Goal: Task Accomplishment & Management: Use online tool/utility

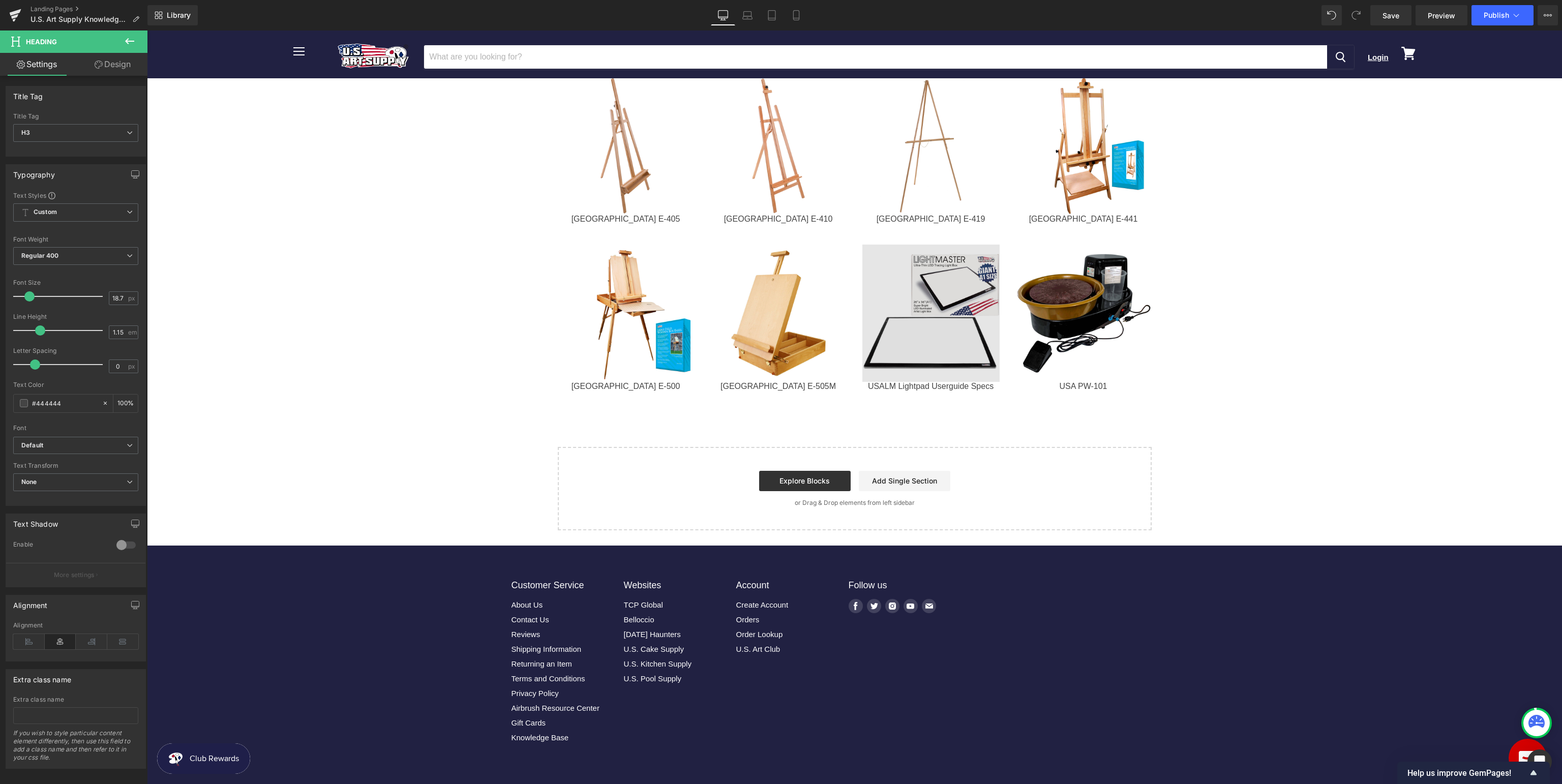
scroll to position [1288, 0]
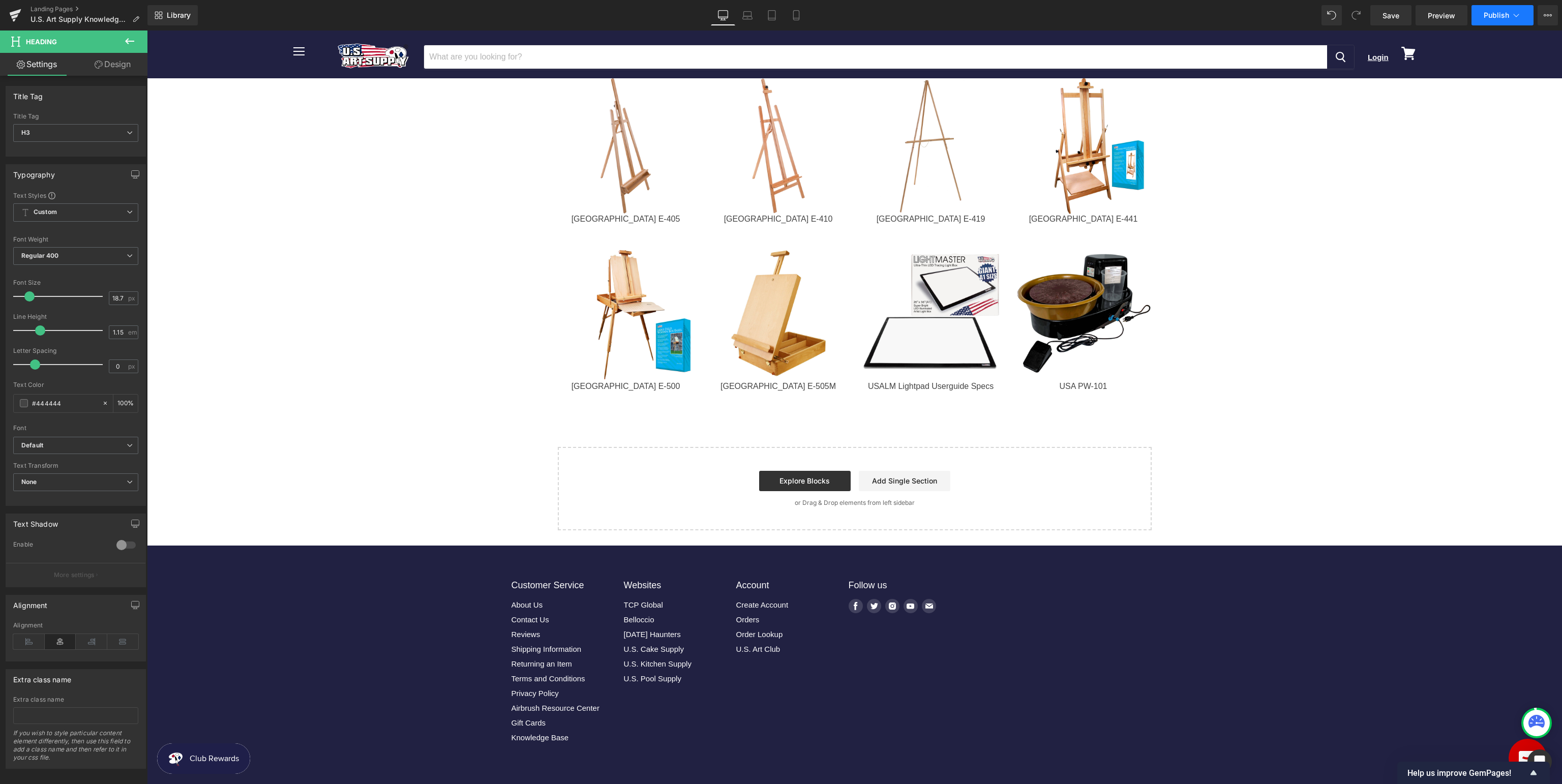
click at [1501, 16] on span "Publish" at bounding box center [1497, 15] width 25 height 8
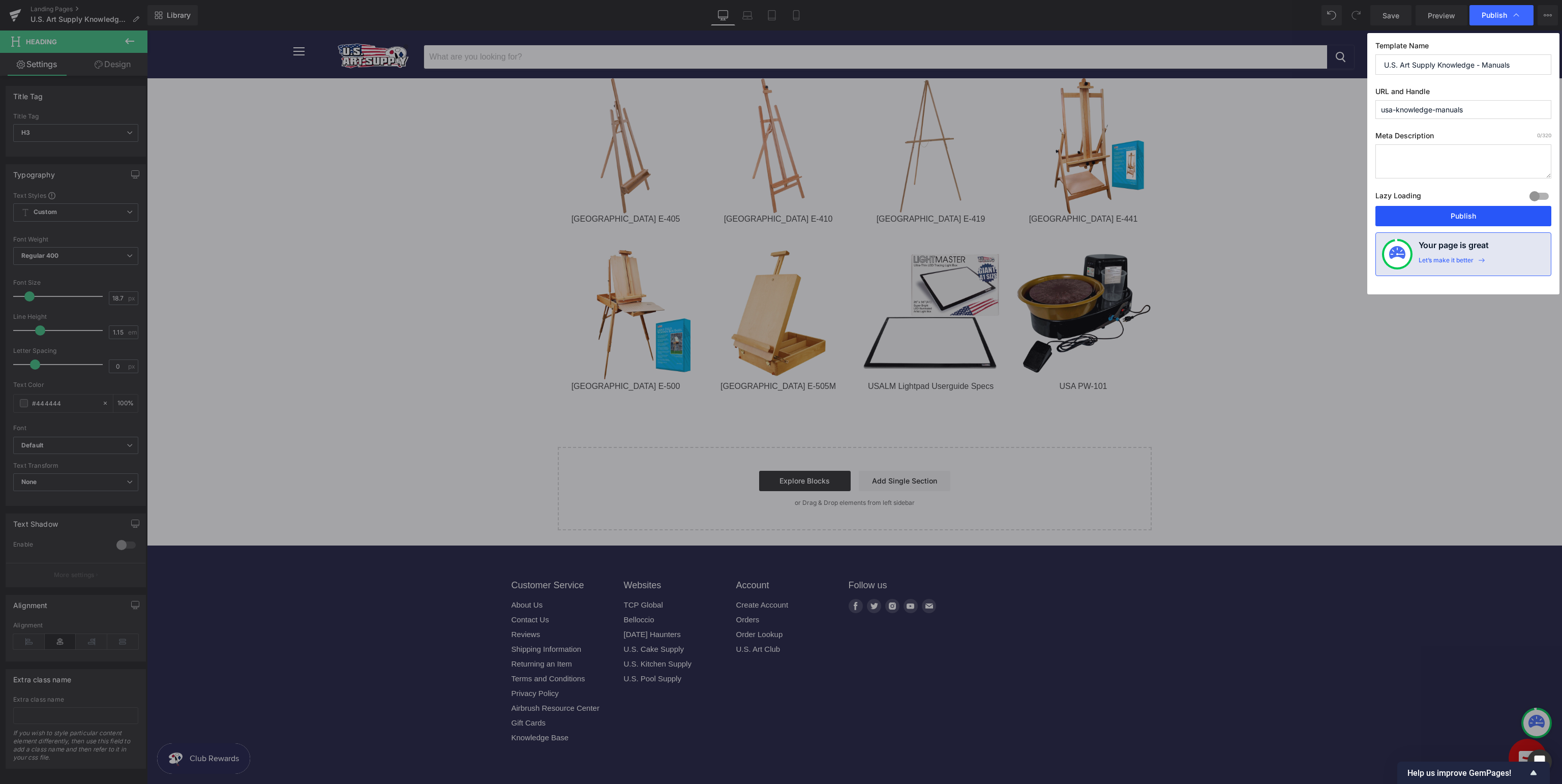
click at [1478, 210] on button "Publish" at bounding box center [1463, 216] width 176 height 21
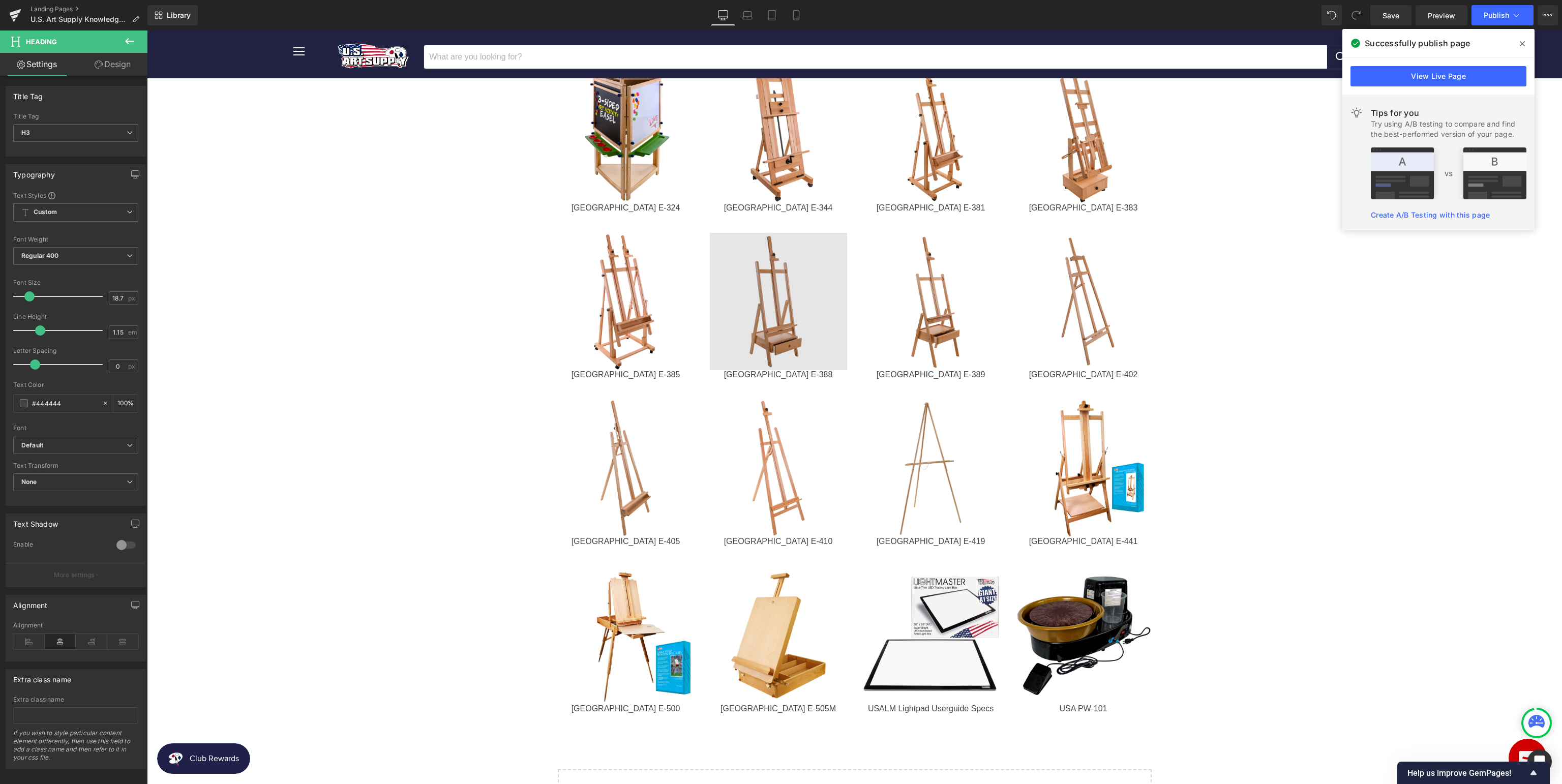
scroll to position [751, 0]
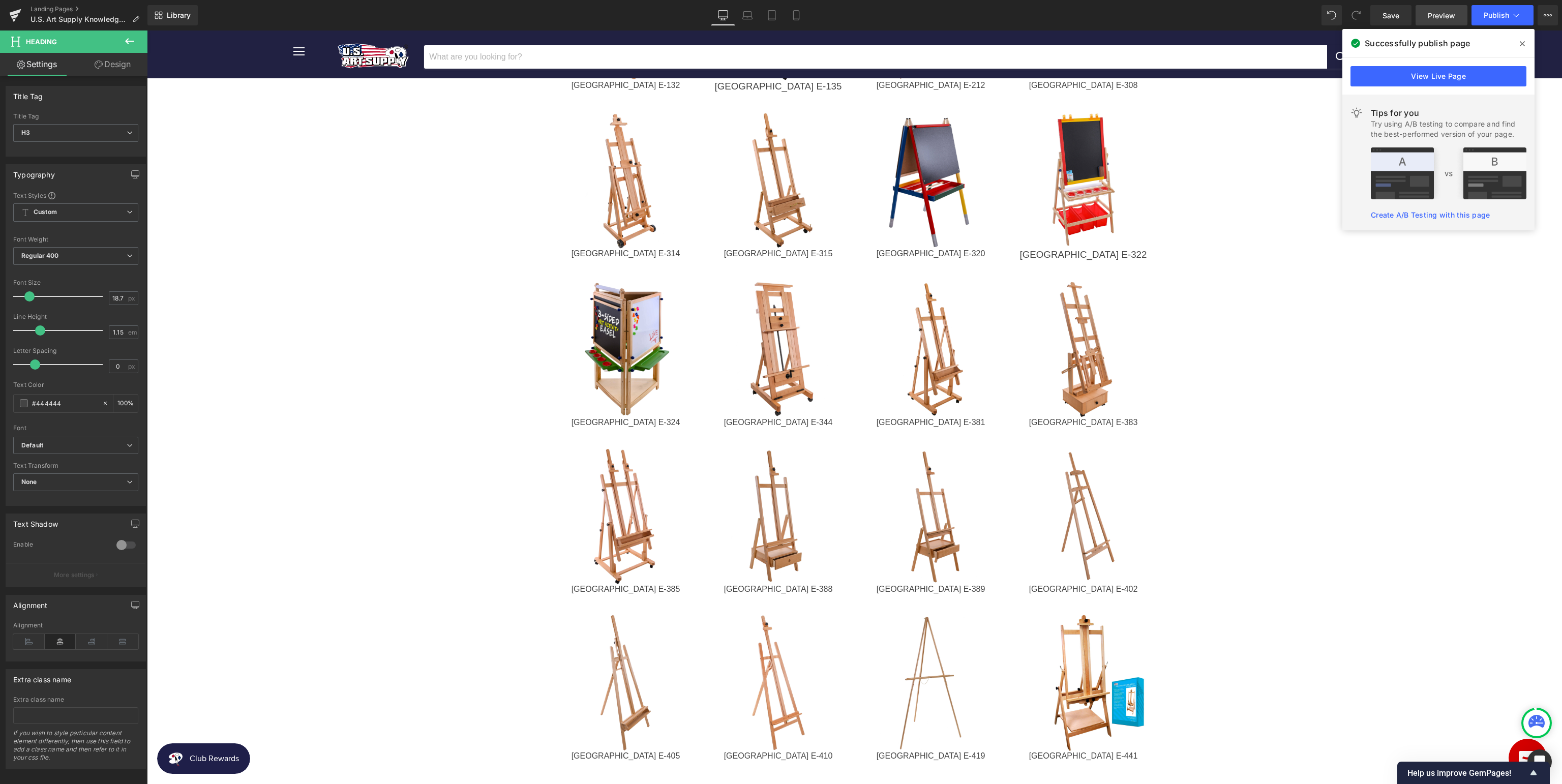
click at [1452, 21] on link "Preview" at bounding box center [1441, 15] width 52 height 21
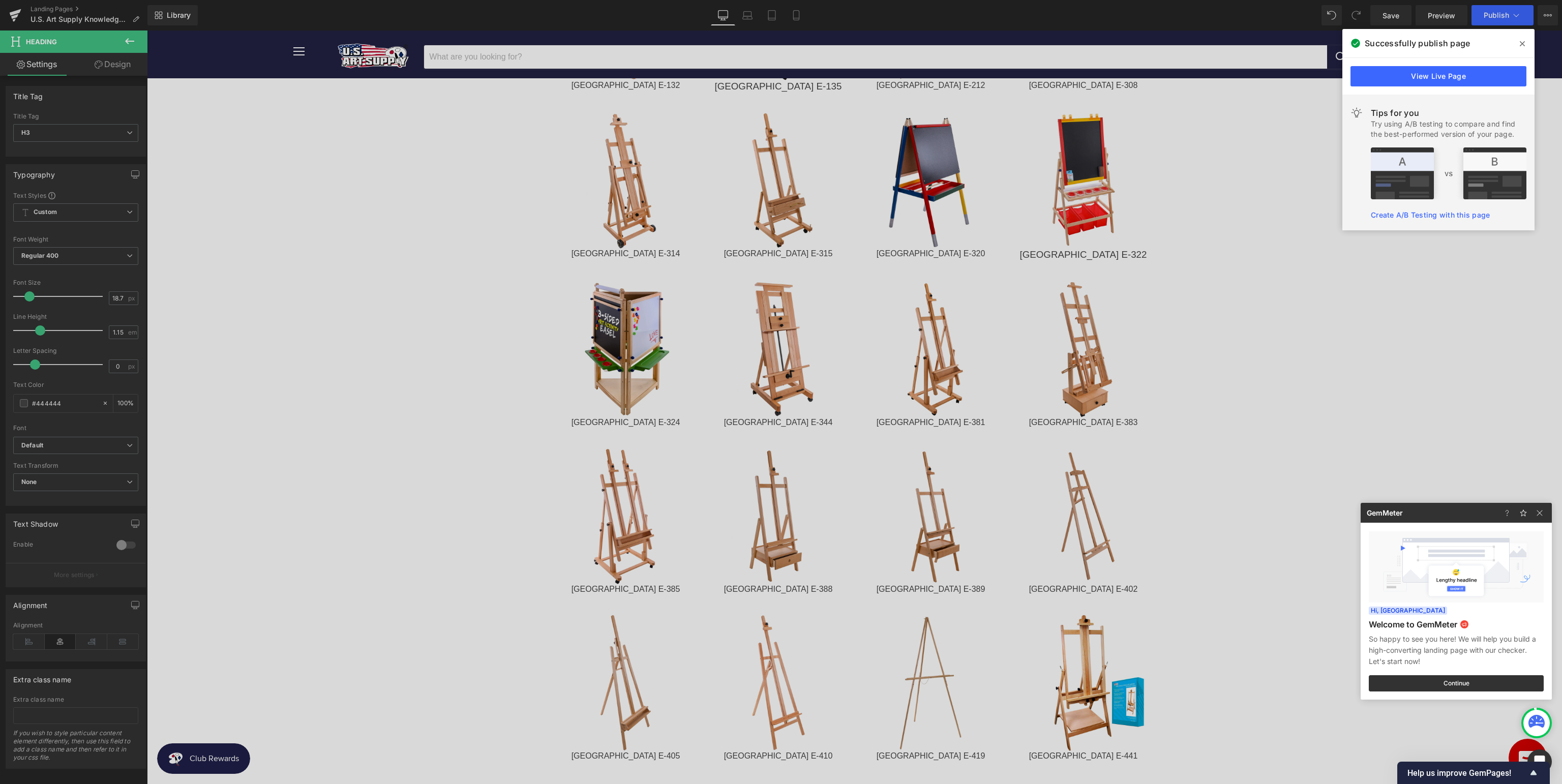
click at [1390, 282] on div at bounding box center [781, 392] width 1562 height 784
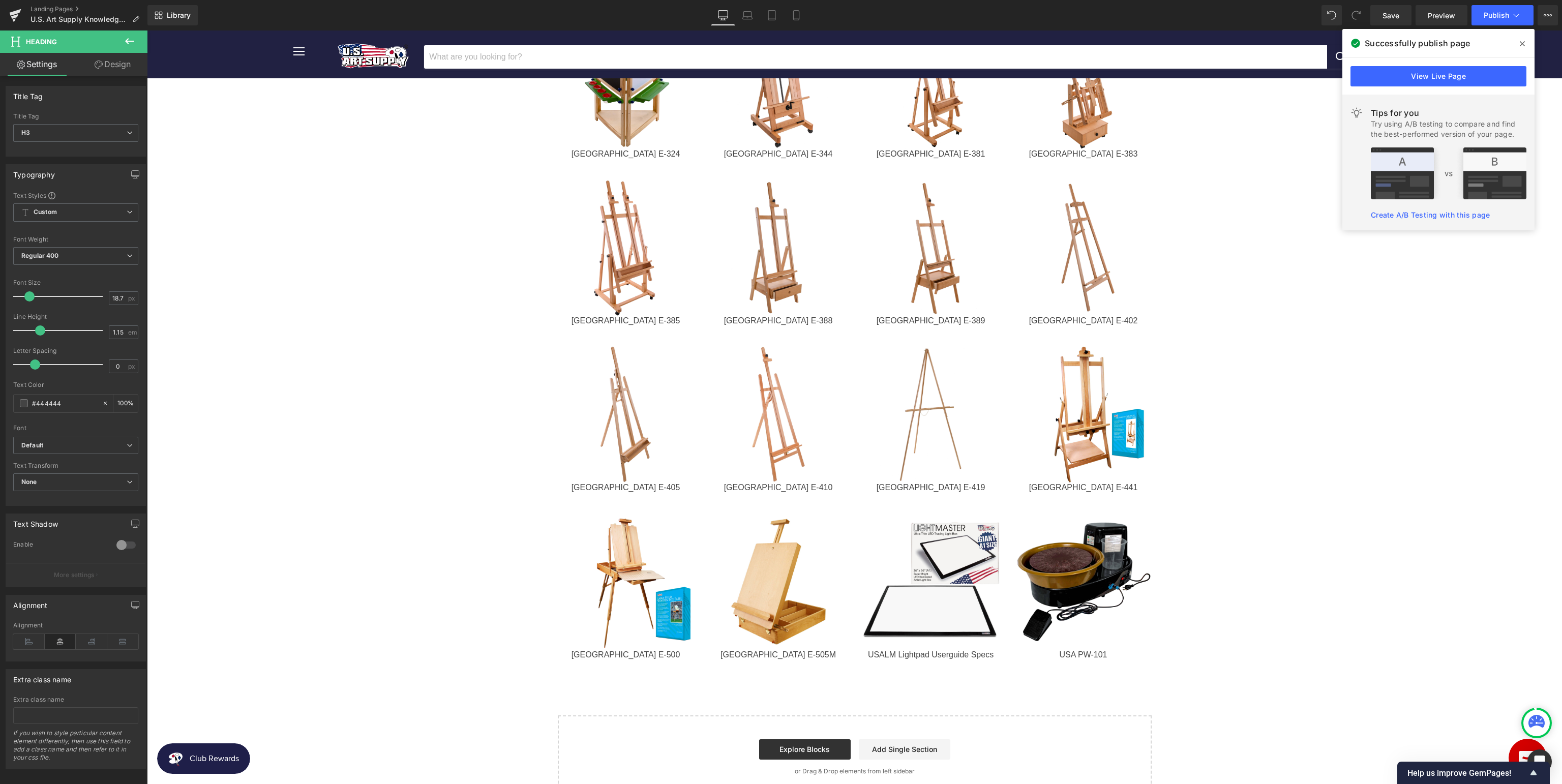
scroll to position [1342, 0]
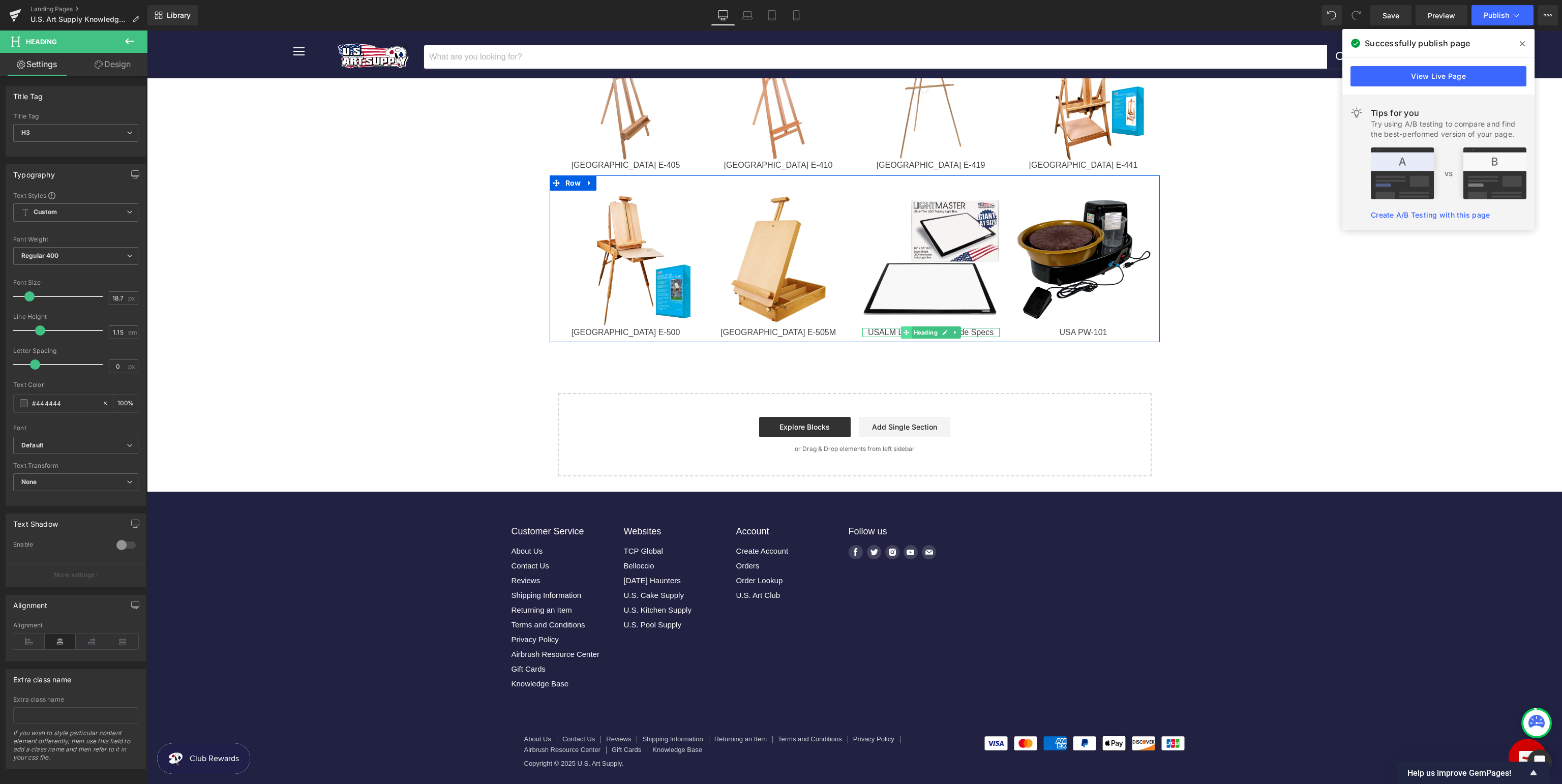
click at [907, 330] on icon at bounding box center [905, 332] width 5 height 5
click at [941, 330] on link at bounding box center [945, 332] width 11 height 12
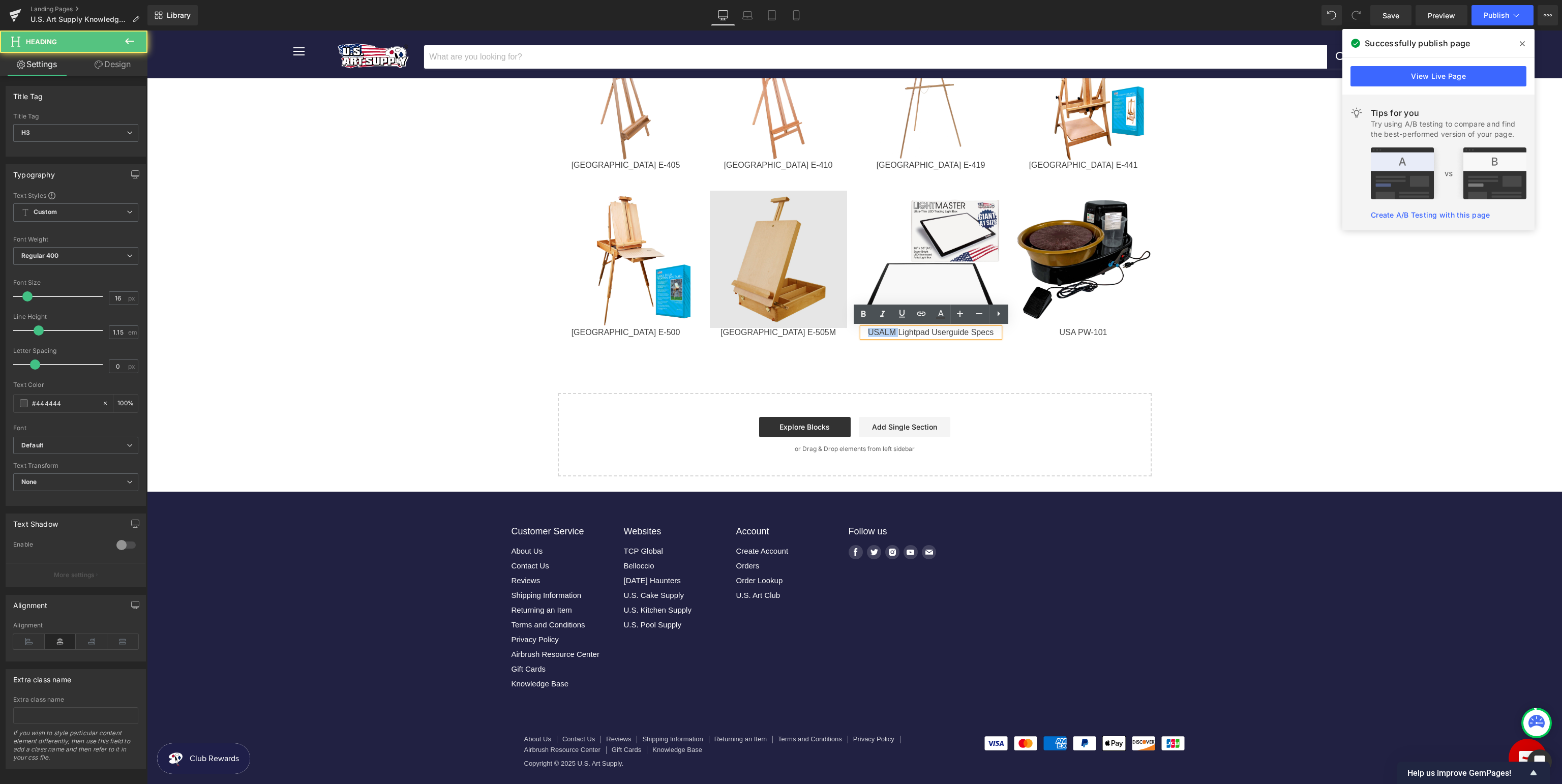
drag, startPoint x: 899, startPoint y: 335, endPoint x: 731, endPoint y: 326, distance: 168.2
click at [737, 331] on div "Image [GEOGRAPHIC_DATA] E-500 Heading Image [GEOGRAPHIC_DATA] E-505M Heading Im…" at bounding box center [854, 258] width 610 height 167
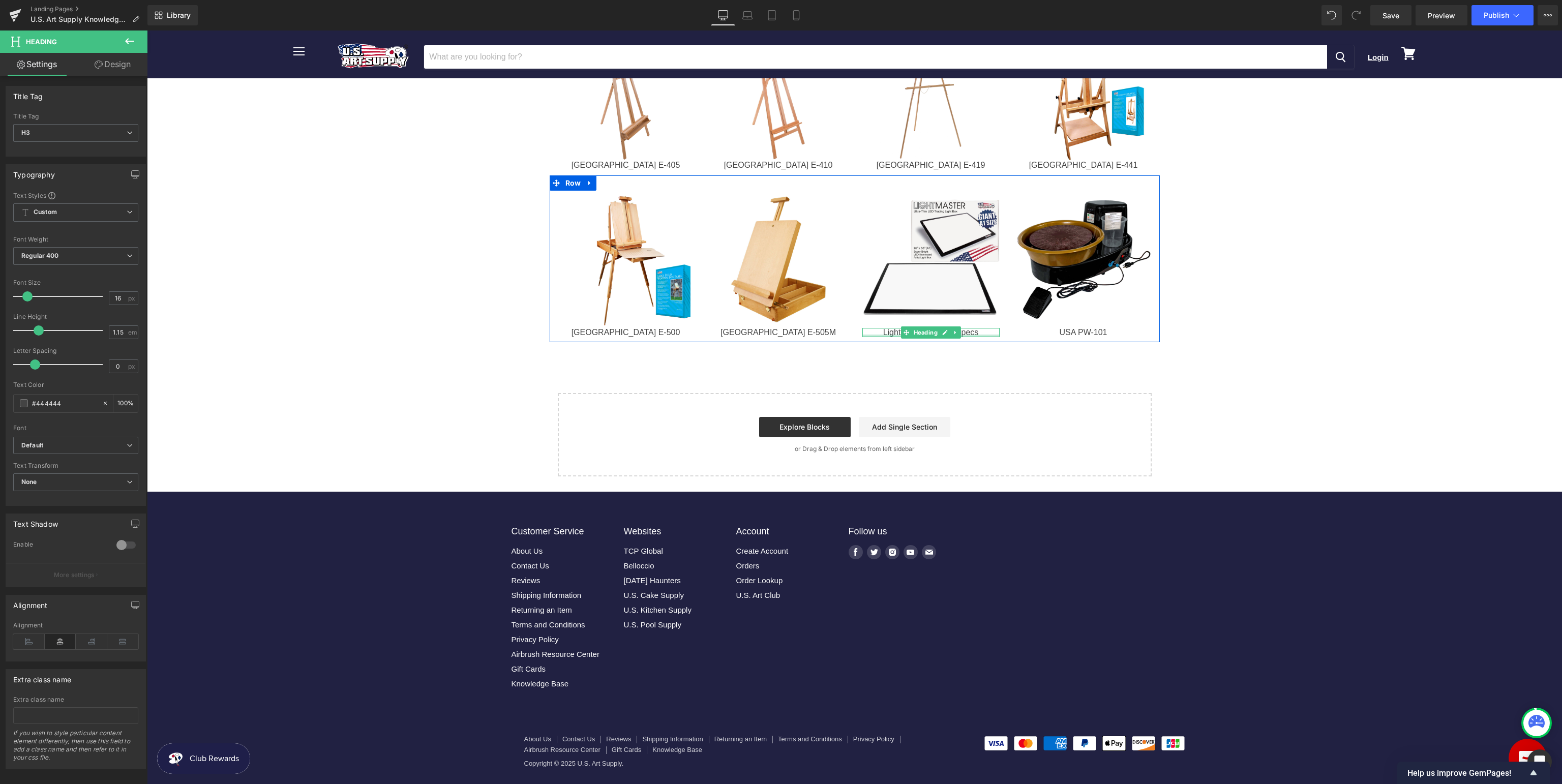
drag, startPoint x: 971, startPoint y: 335, endPoint x: 959, endPoint y: 333, distance: 12.2
click at [971, 335] on div at bounding box center [931, 336] width 137 height 2
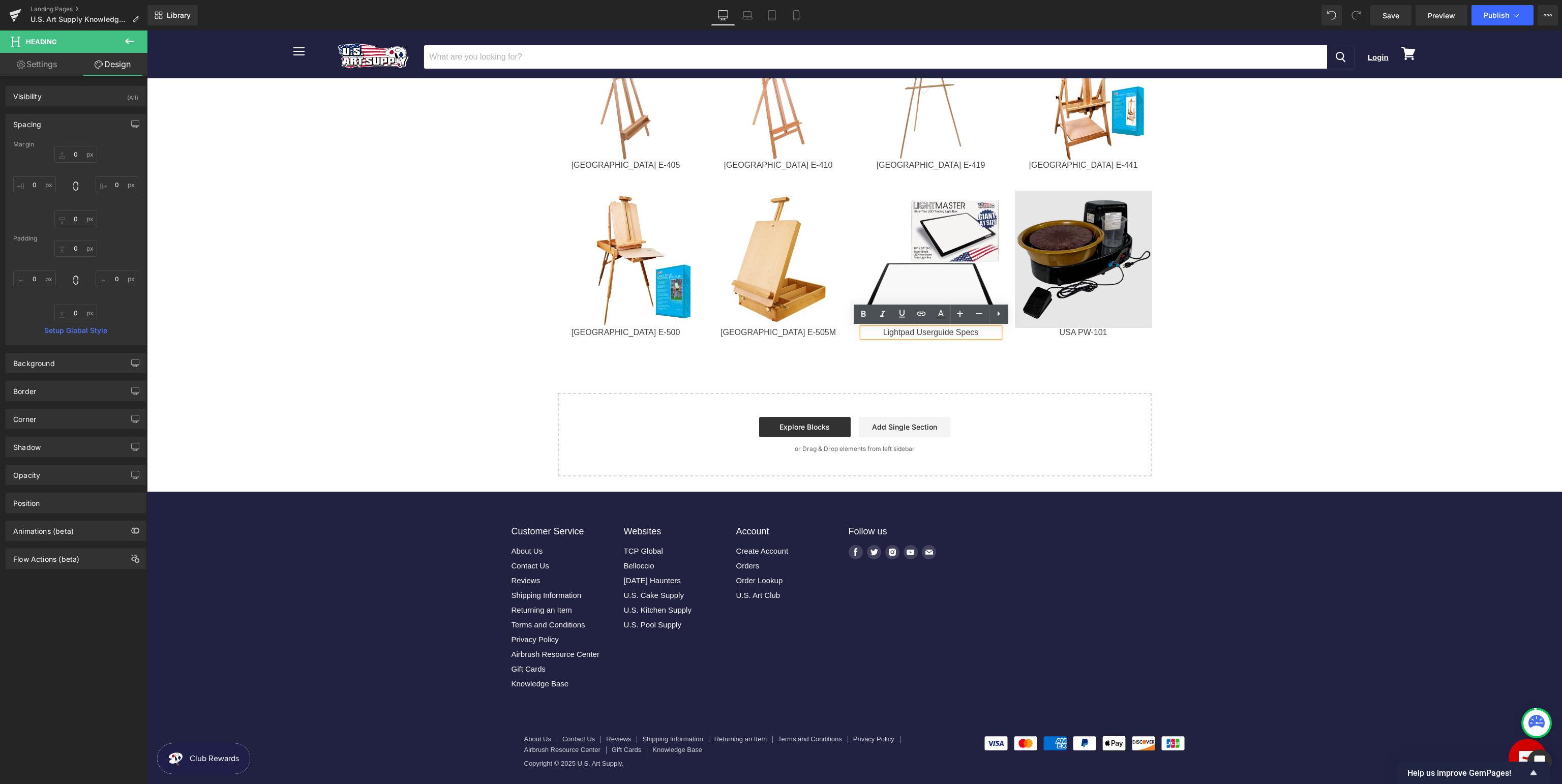
drag, startPoint x: 934, startPoint y: 332, endPoint x: 1141, endPoint y: 290, distance: 211.2
click at [935, 332] on div "Lightpad Userguide Specs" at bounding box center [931, 332] width 137 height 9
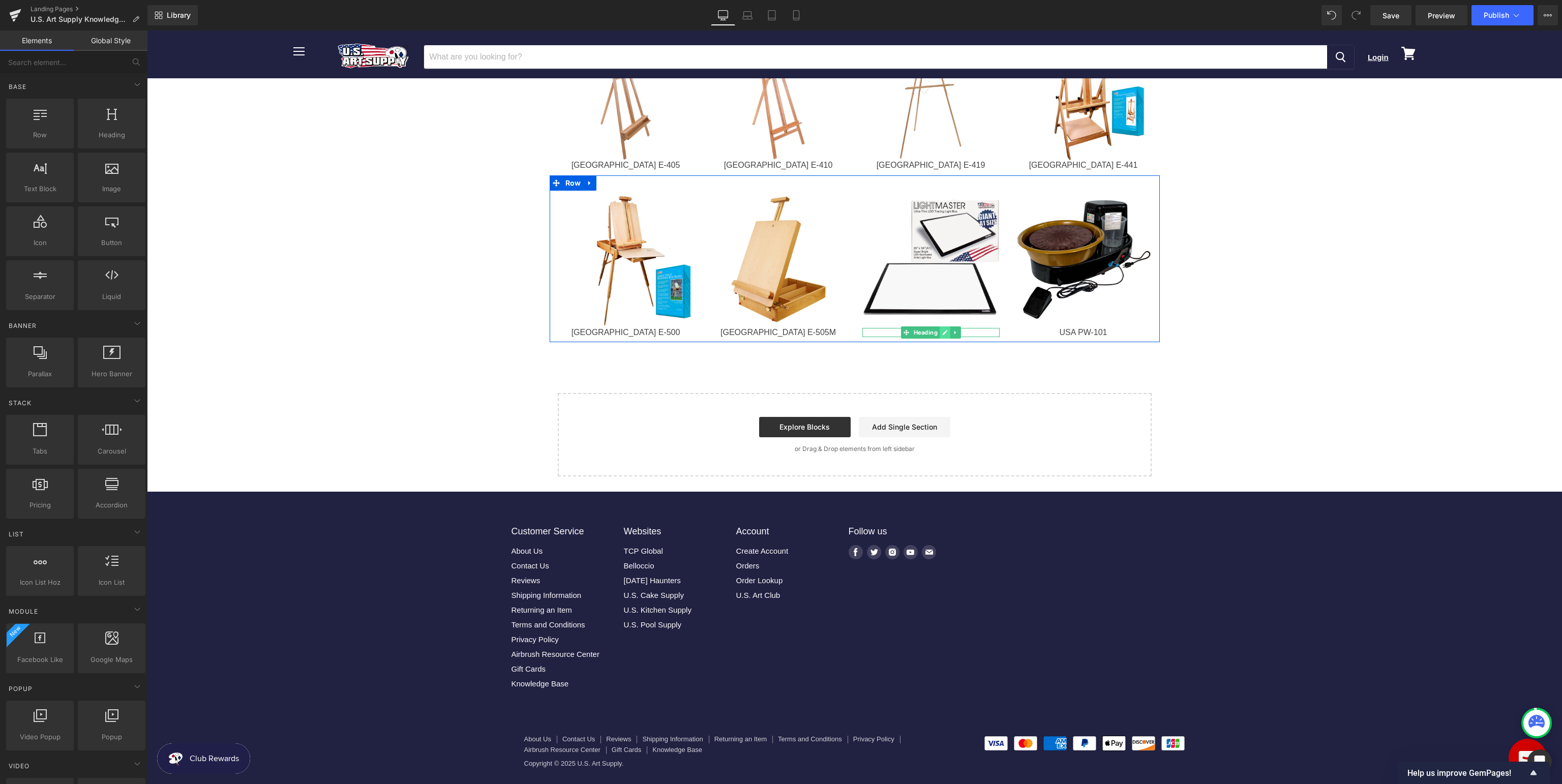
click at [947, 332] on icon at bounding box center [945, 332] width 5 height 6
click at [967, 332] on div "Light Master" at bounding box center [931, 332] width 137 height 9
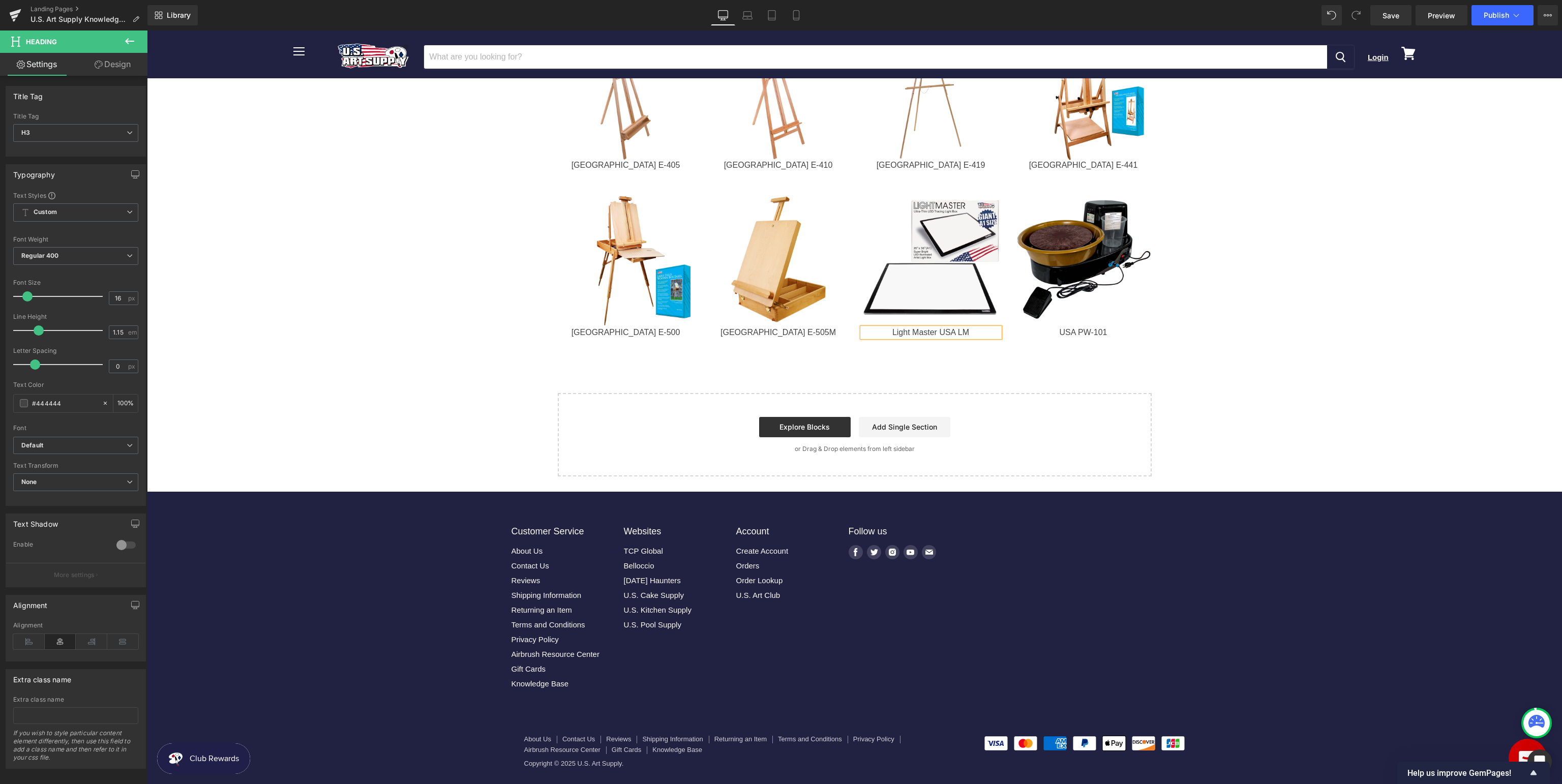
click at [940, 330] on div "Light Master USA LM" at bounding box center [931, 332] width 137 height 9
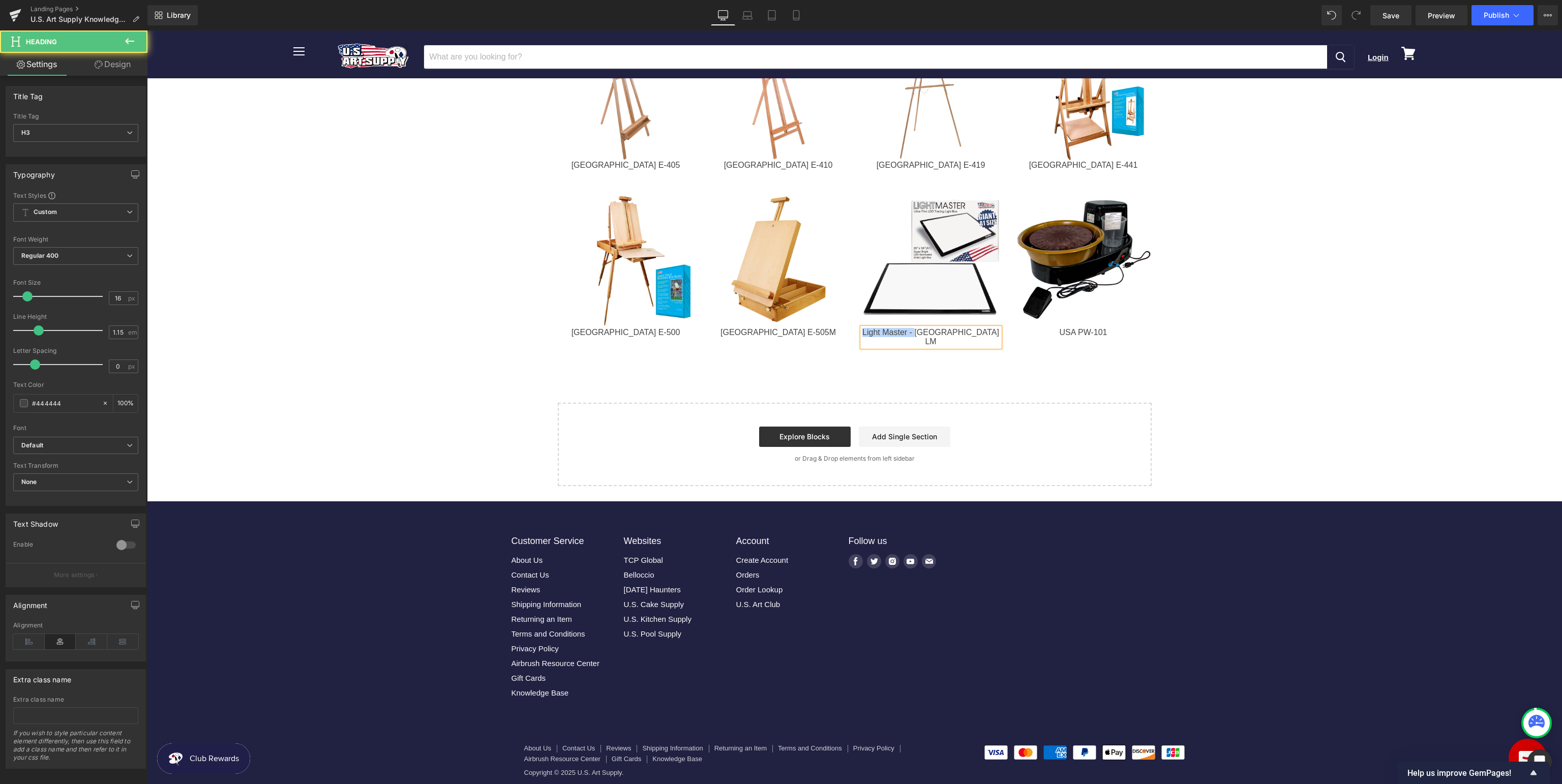
drag, startPoint x: 943, startPoint y: 334, endPoint x: 794, endPoint y: 335, distance: 149.0
click at [795, 335] on div "Image [GEOGRAPHIC_DATA] E-500 Heading Image [GEOGRAPHIC_DATA] E-505M Heading Im…" at bounding box center [854, 263] width 610 height 176
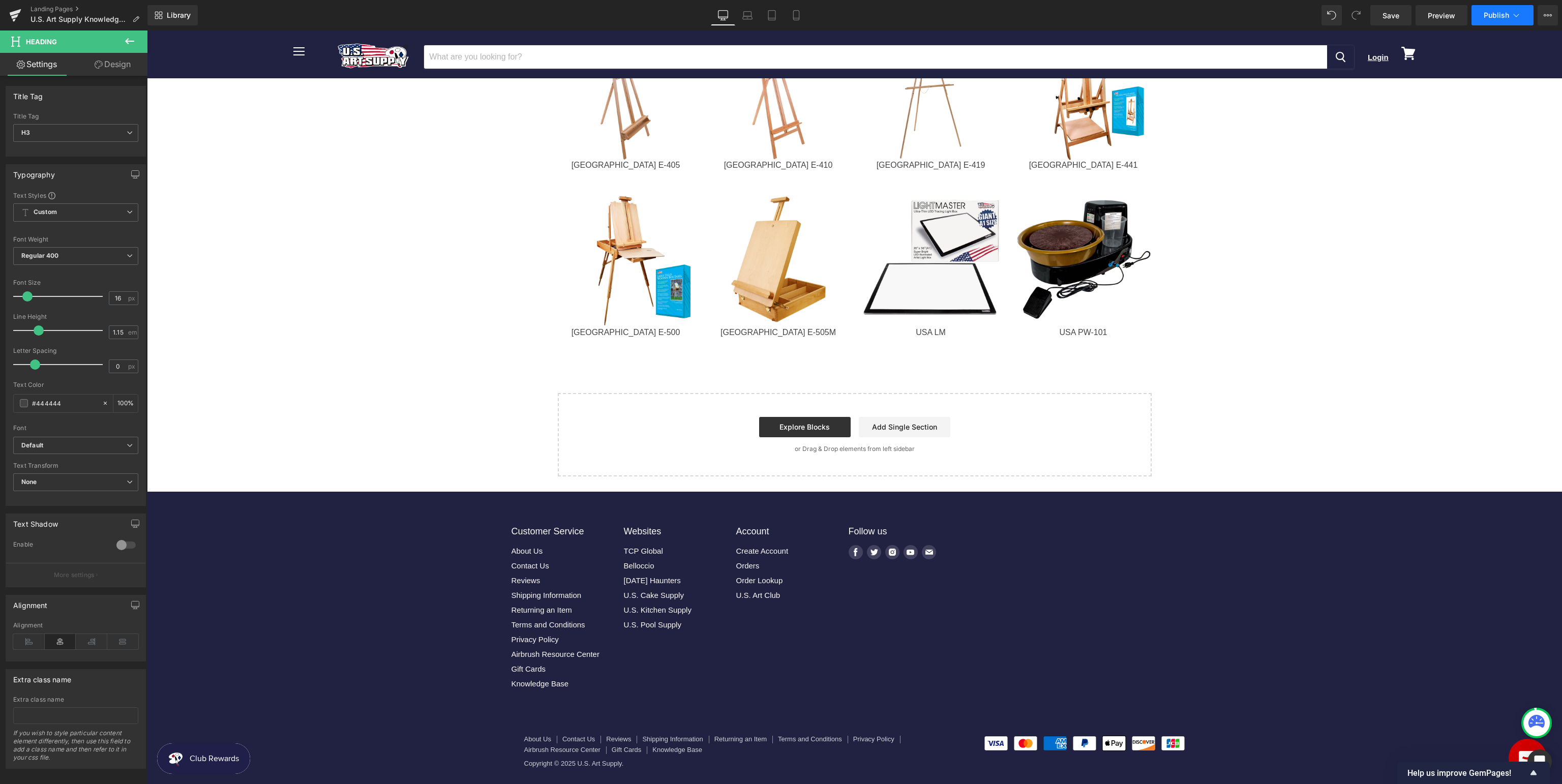
click at [1500, 11] on span "Publish" at bounding box center [1497, 15] width 25 height 8
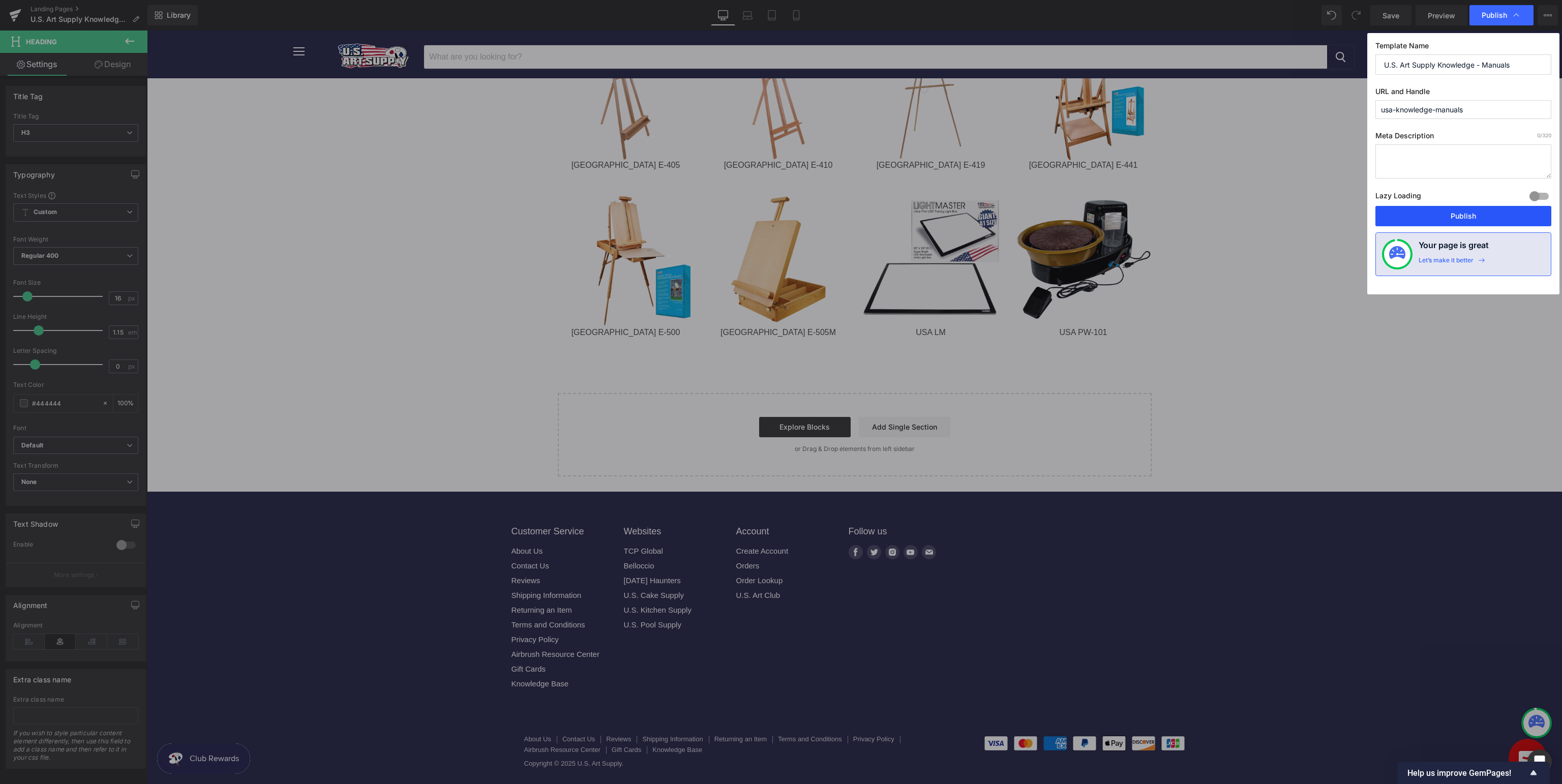
click at [1455, 215] on button "Publish" at bounding box center [1463, 216] width 176 height 21
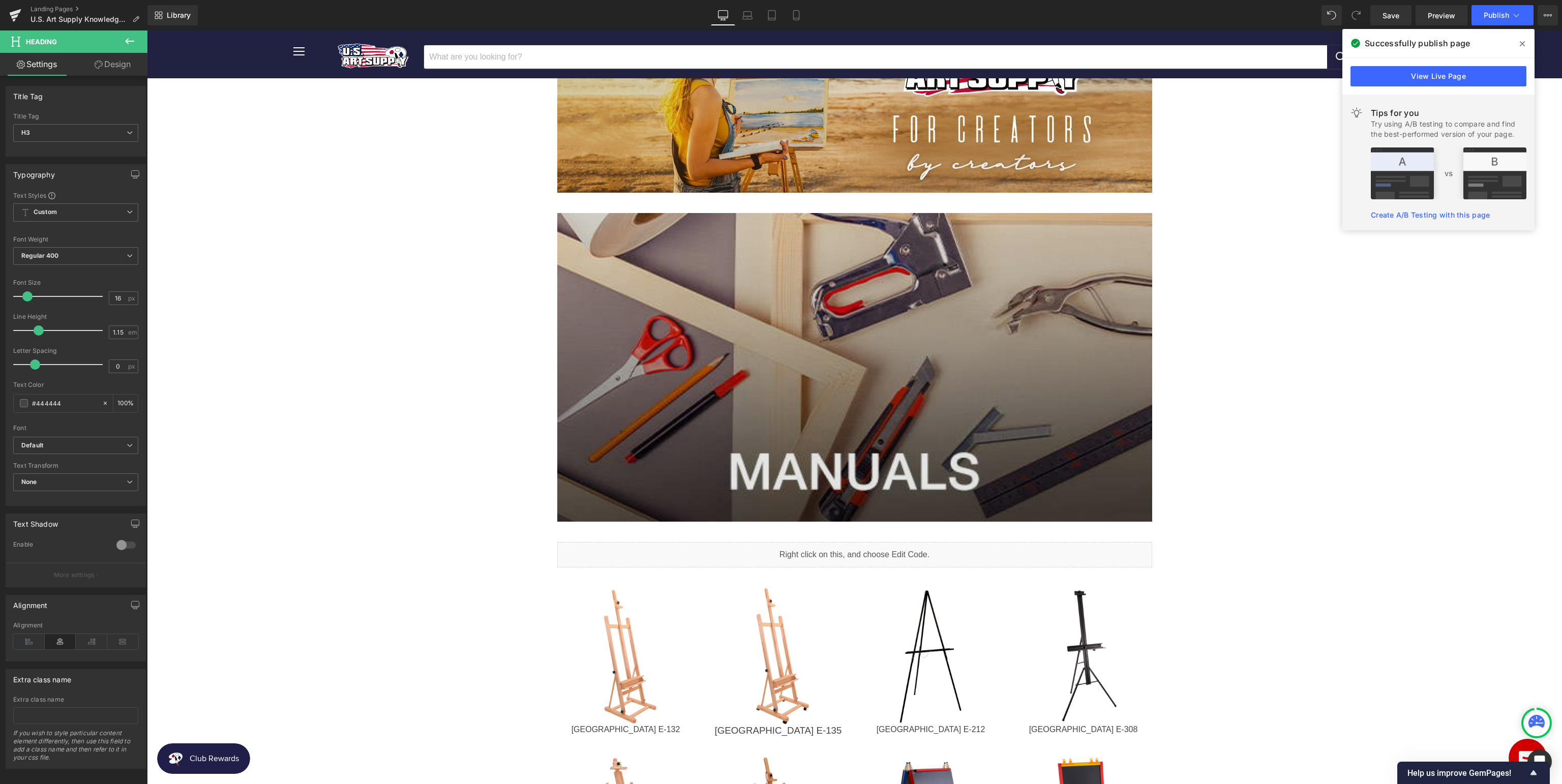
scroll to position [161, 0]
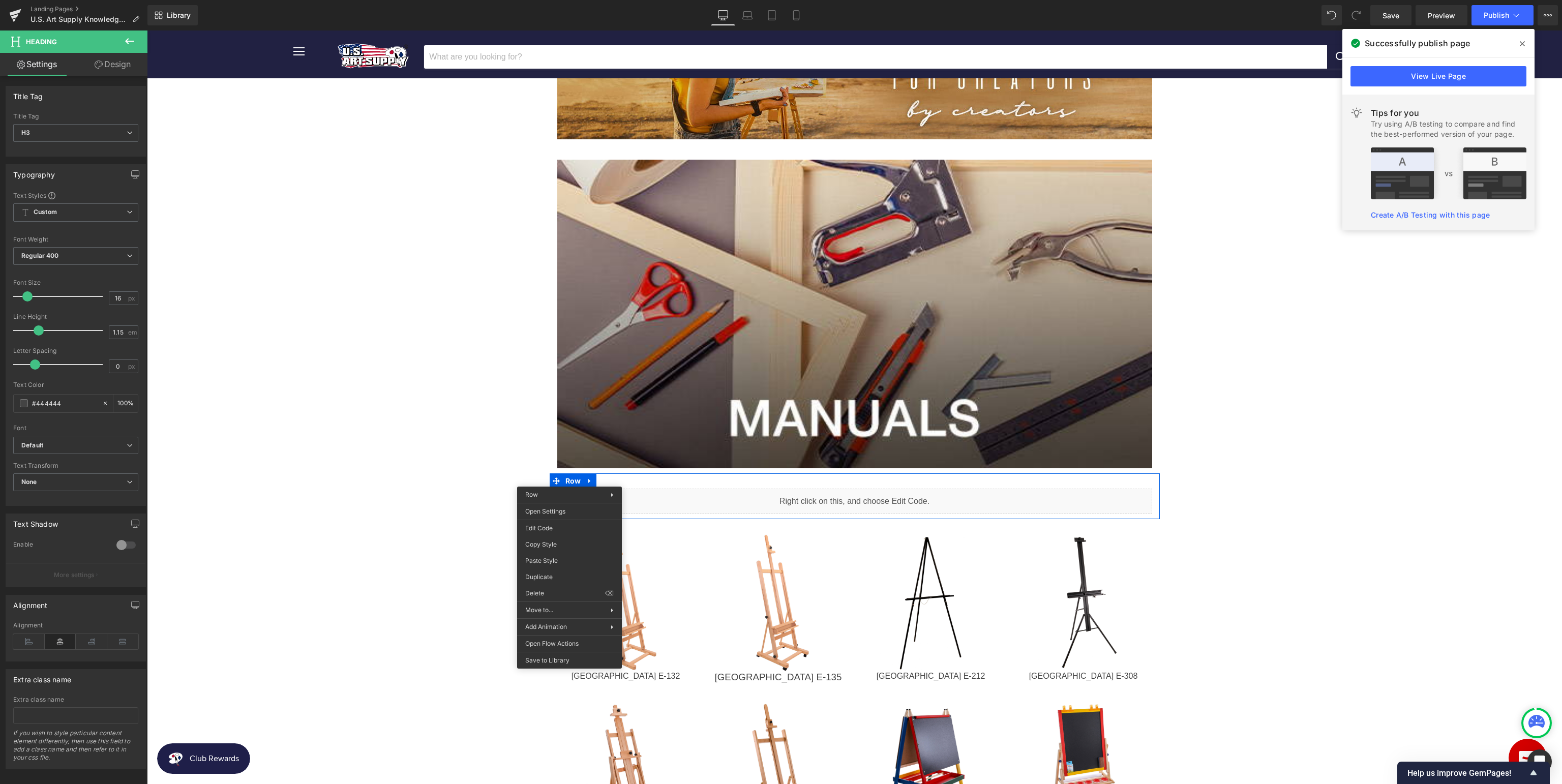
drag, startPoint x: 693, startPoint y: 625, endPoint x: 545, endPoint y: 595, distance: 151.0
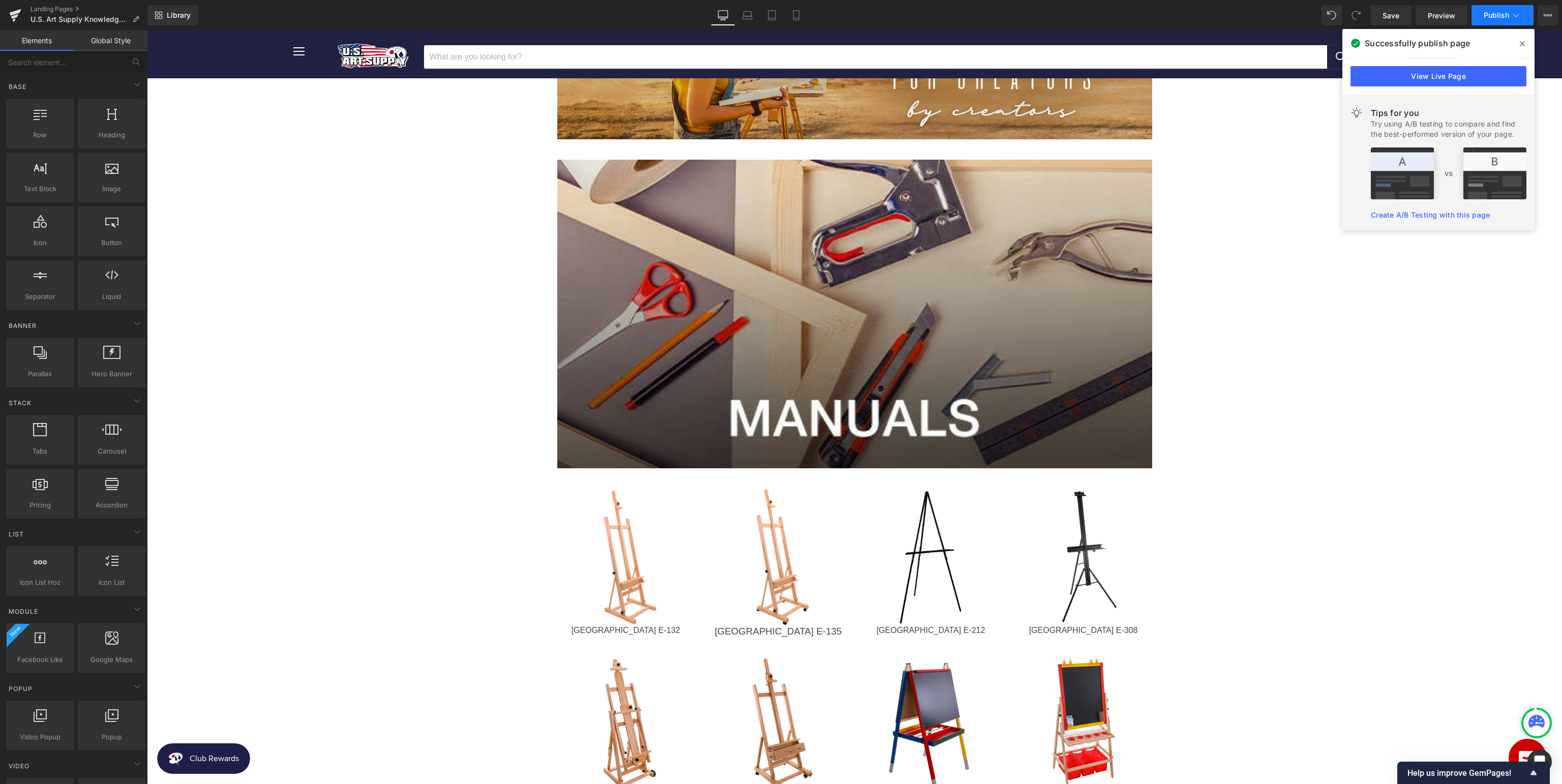
click at [1503, 11] on button "Publish" at bounding box center [1503, 15] width 62 height 21
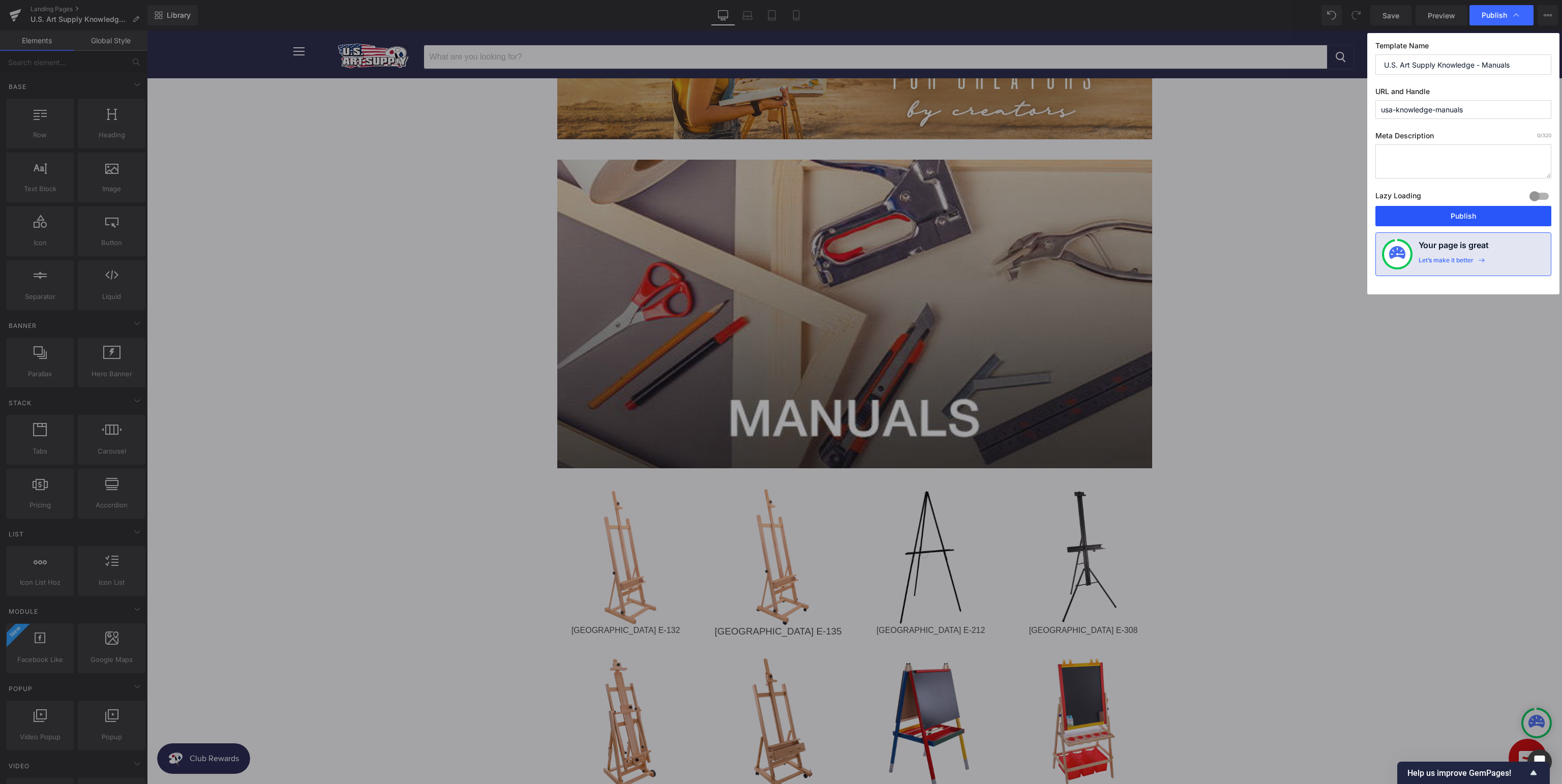
click at [1460, 219] on button "Publish" at bounding box center [1463, 216] width 176 height 21
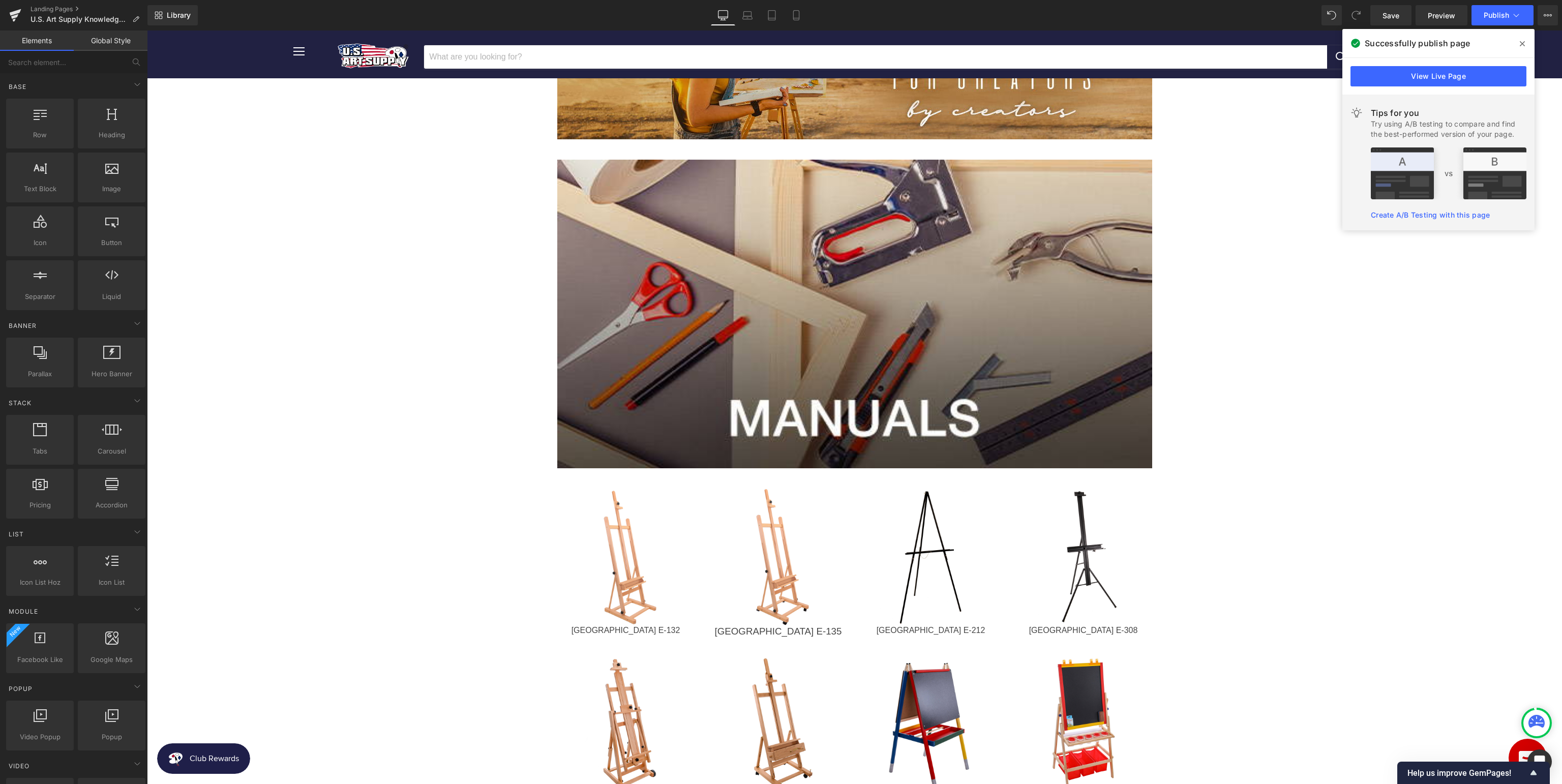
drag, startPoint x: 1523, startPoint y: 44, endPoint x: 1377, endPoint y: 14, distance: 149.1
click at [1523, 44] on icon at bounding box center [1522, 44] width 5 height 5
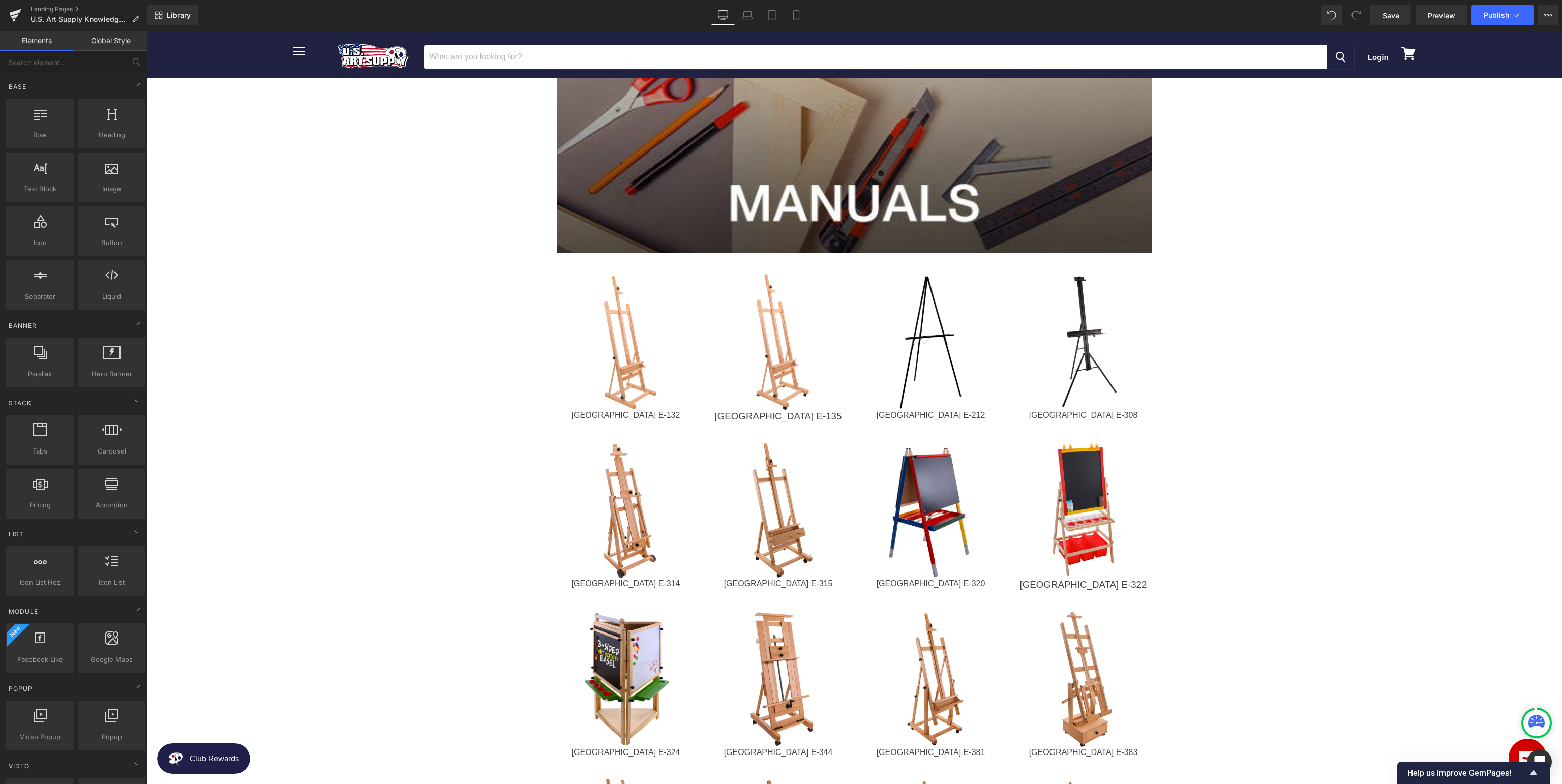
scroll to position [215, 0]
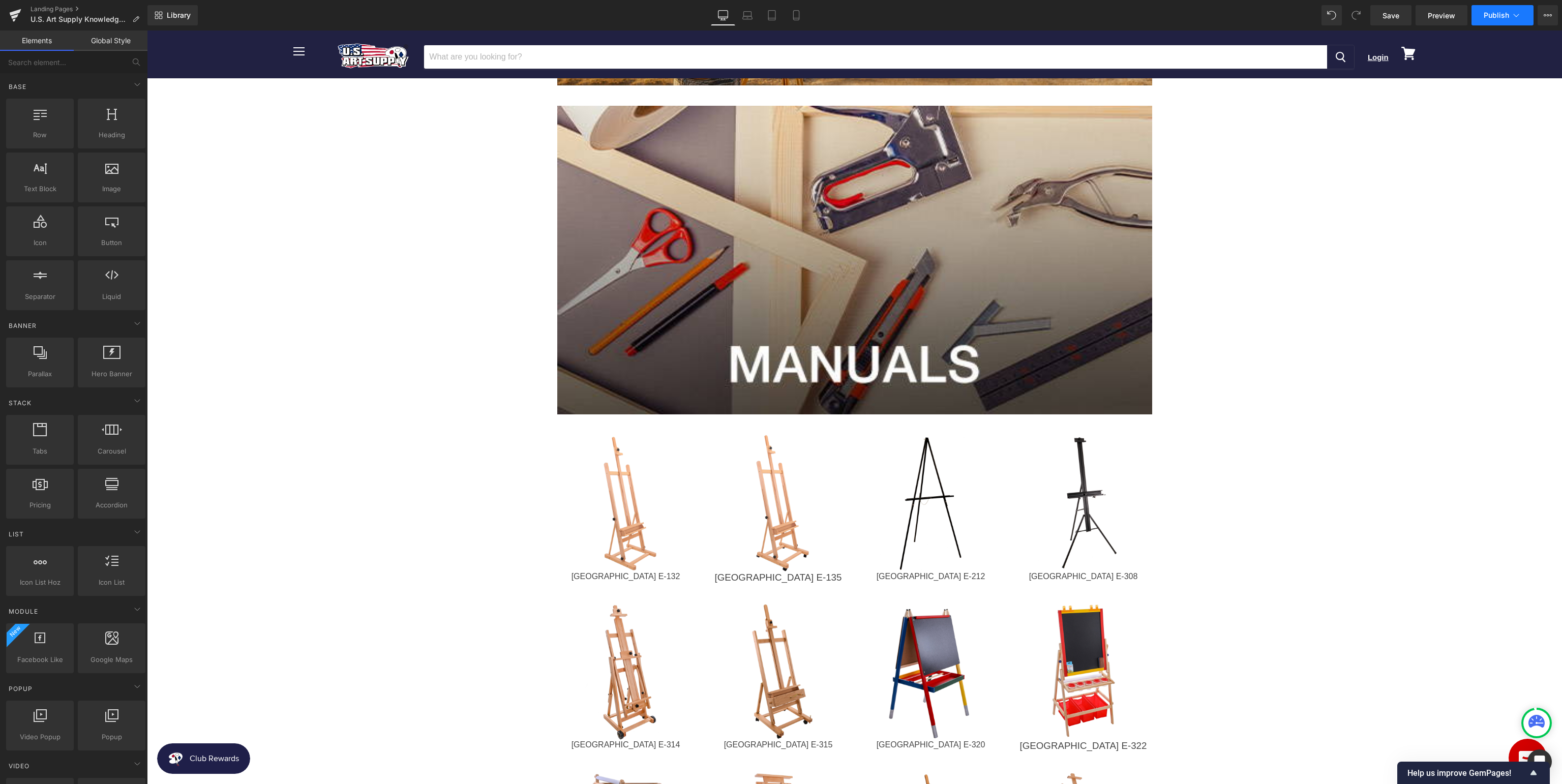
click at [1504, 18] on span "Publish" at bounding box center [1497, 15] width 25 height 8
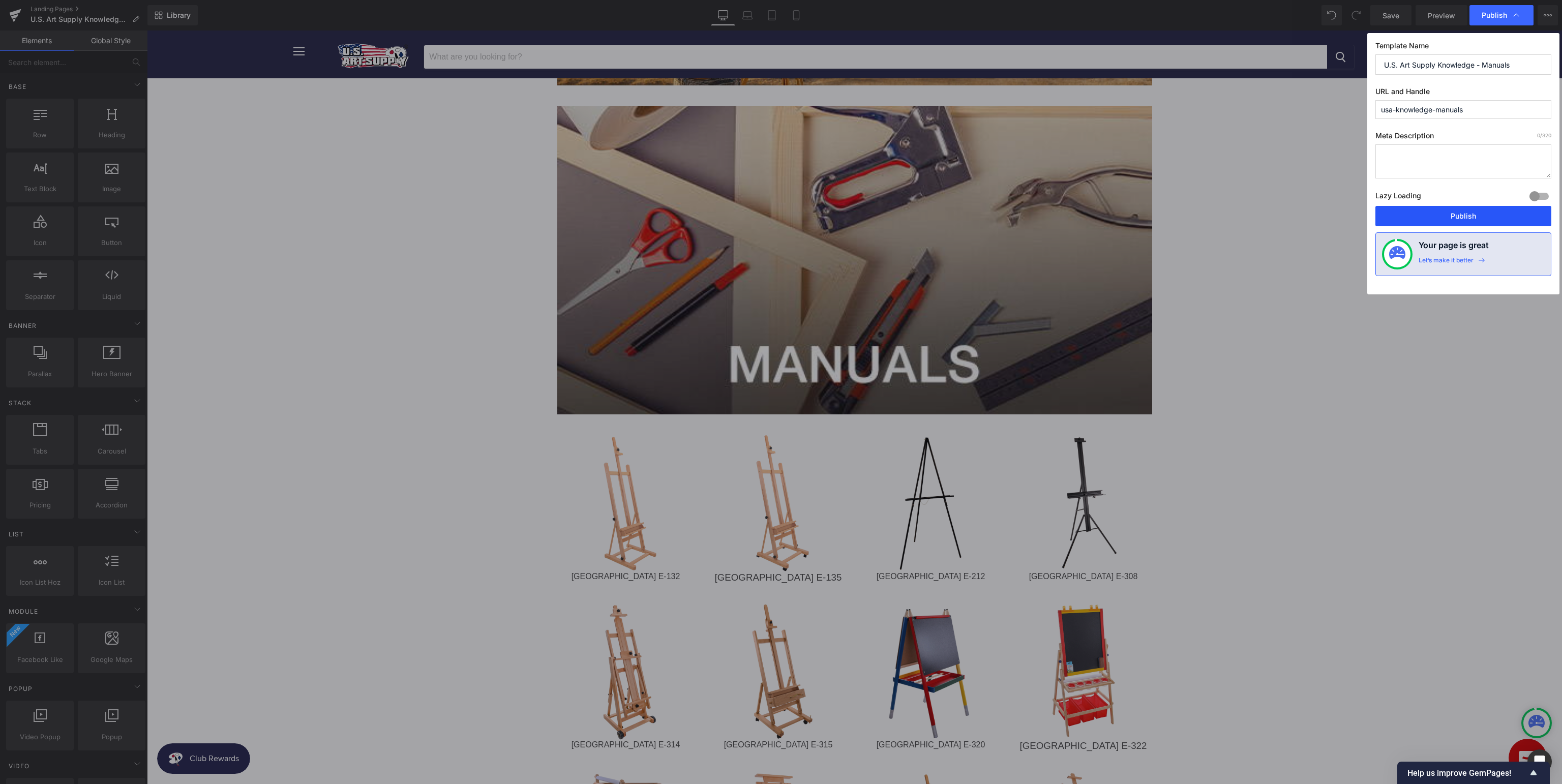
click at [1462, 219] on button "Publish" at bounding box center [1463, 216] width 176 height 21
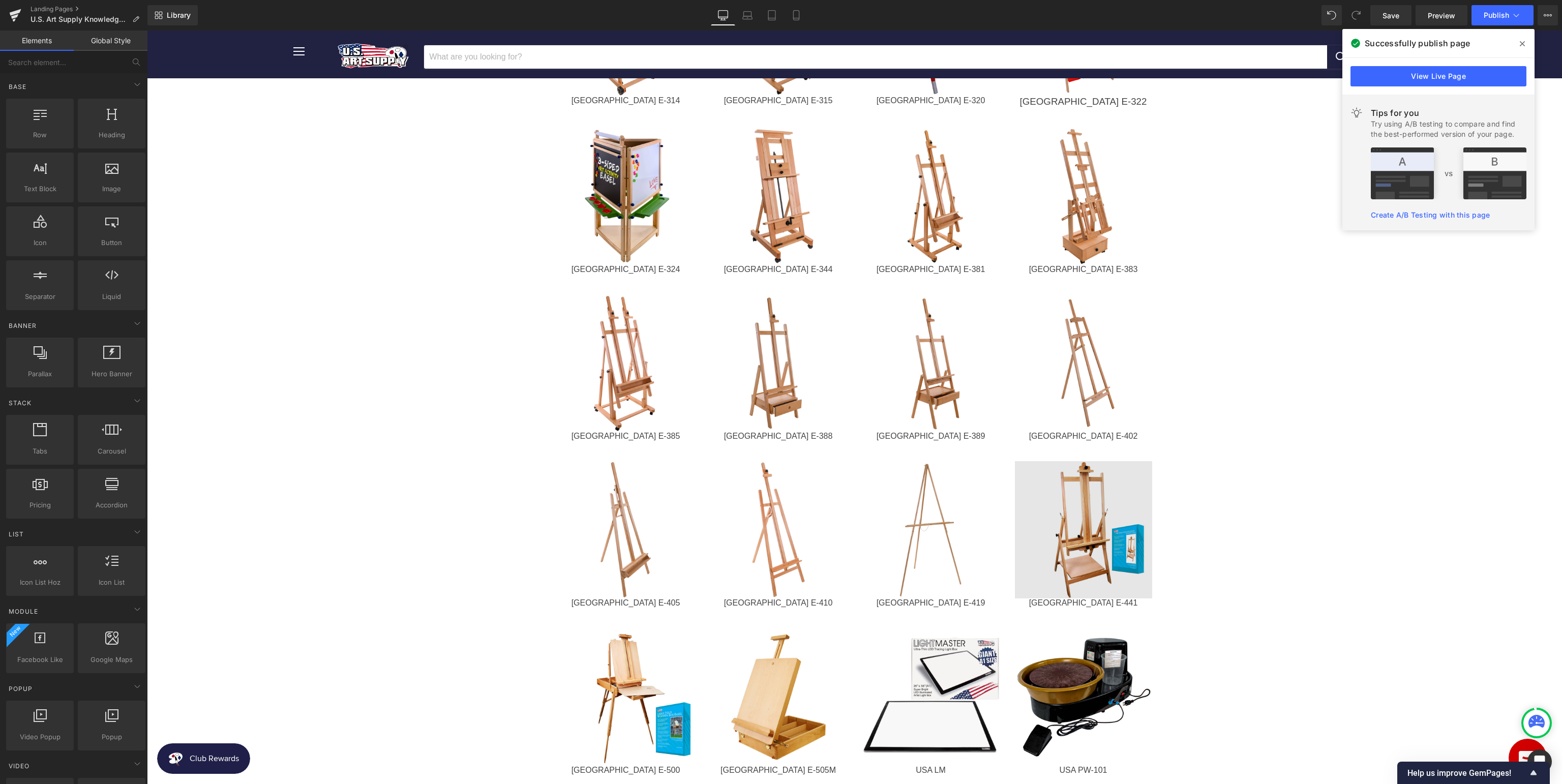
scroll to position [1235, 0]
